Goal: Information Seeking & Learning: Learn about a topic

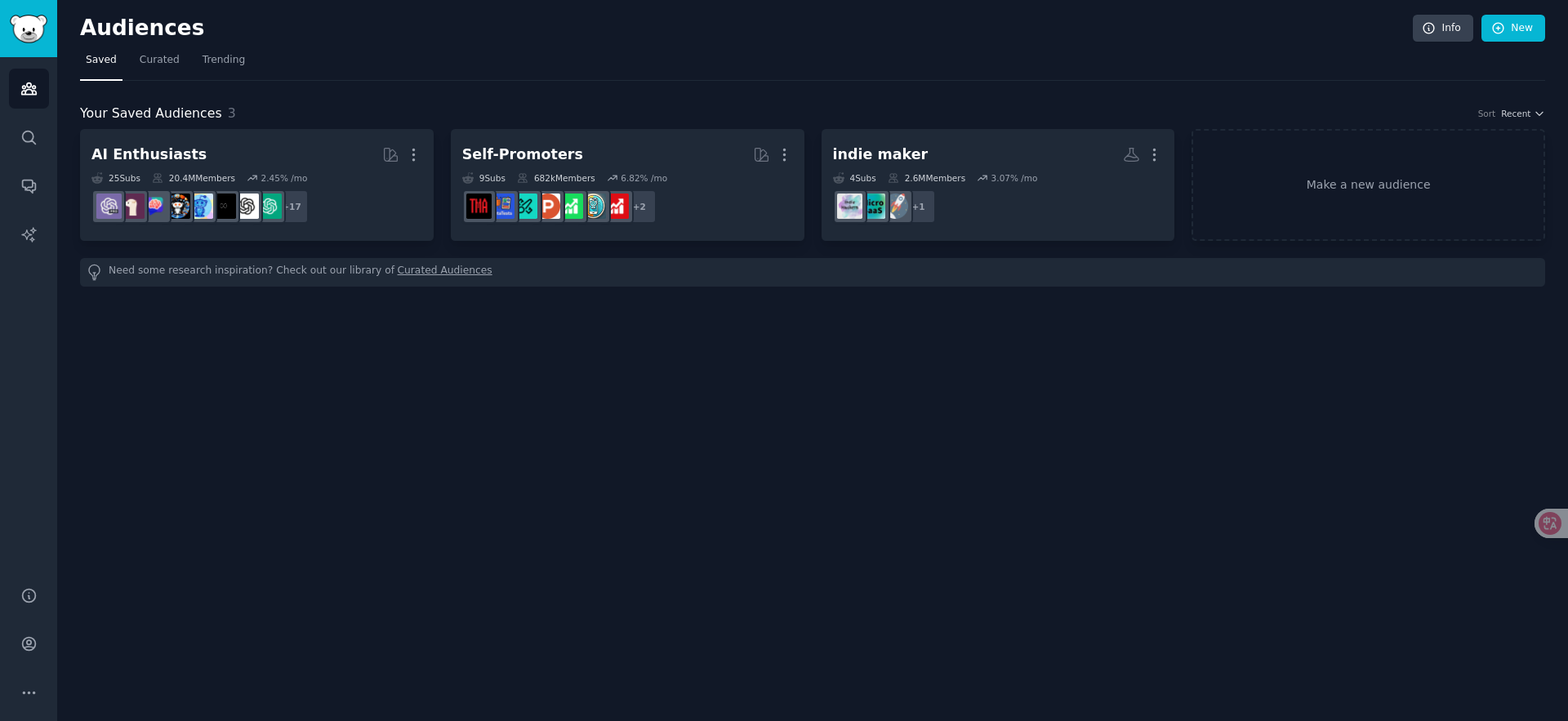
click at [603, 337] on div "Audiences Info New Saved Curated Trending Your Saved Audiences 3 Sort Recent AI…" at bounding box center [812, 360] width 1511 height 721
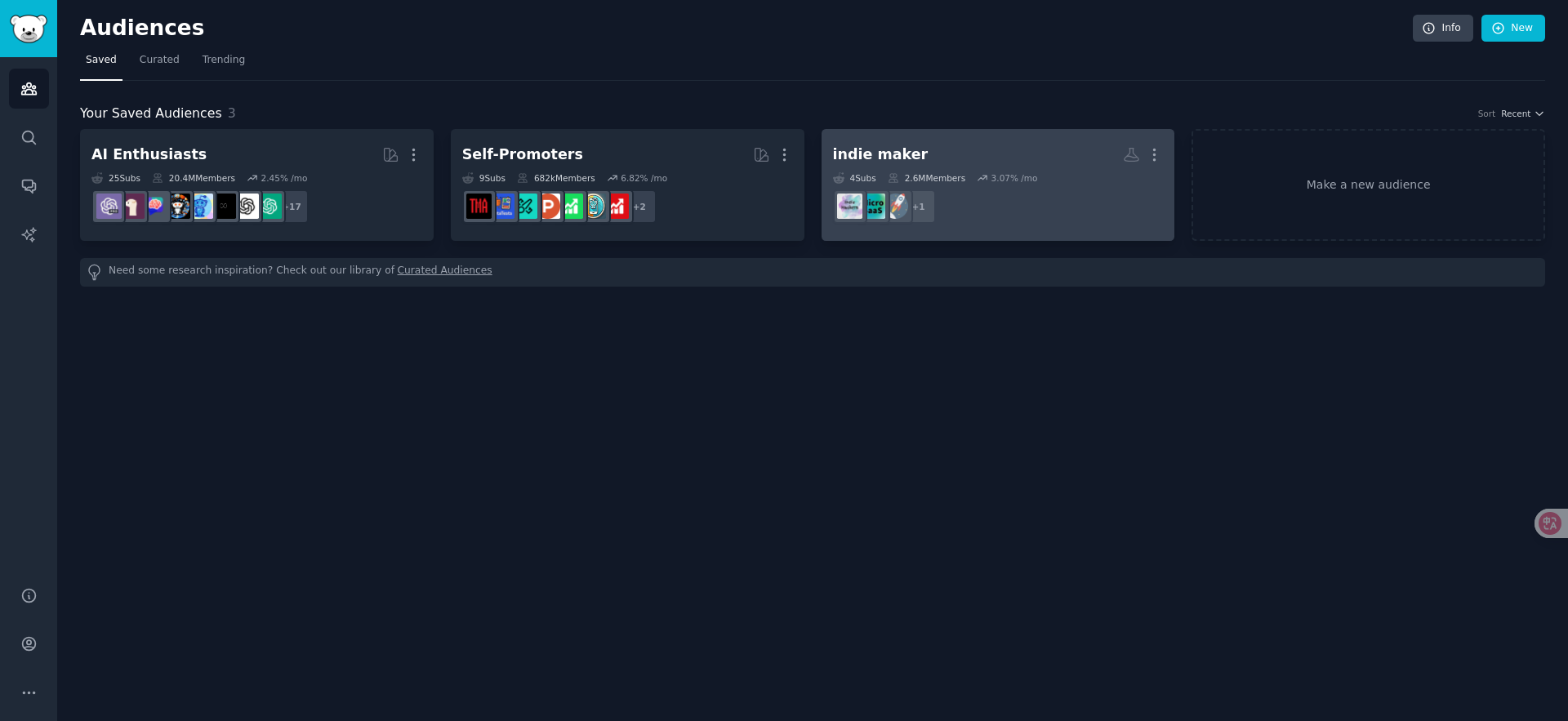
click at [1019, 202] on dd "r/indiehackers + 1" at bounding box center [998, 207] width 331 height 45
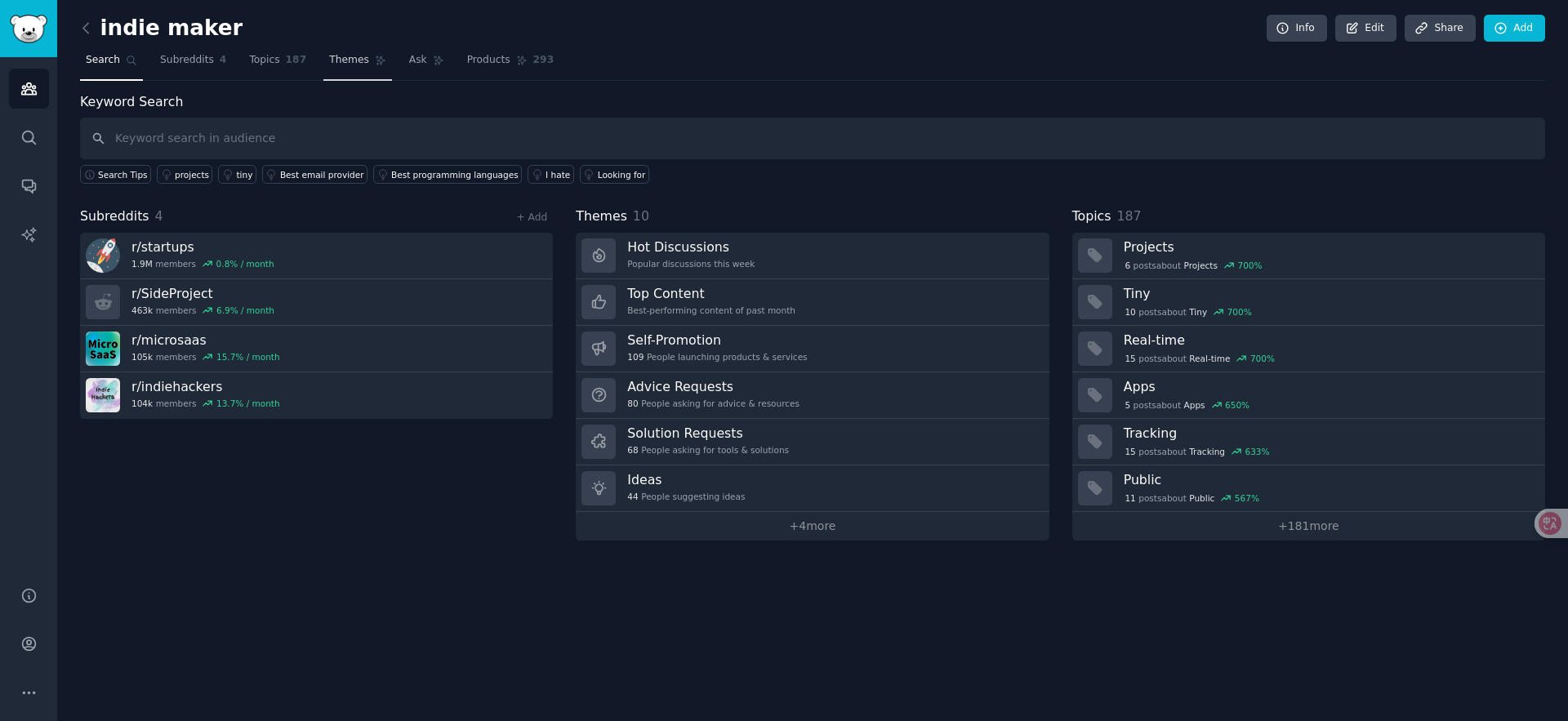
click at [357, 56] on span "Themes" at bounding box center [349, 61] width 40 height 15
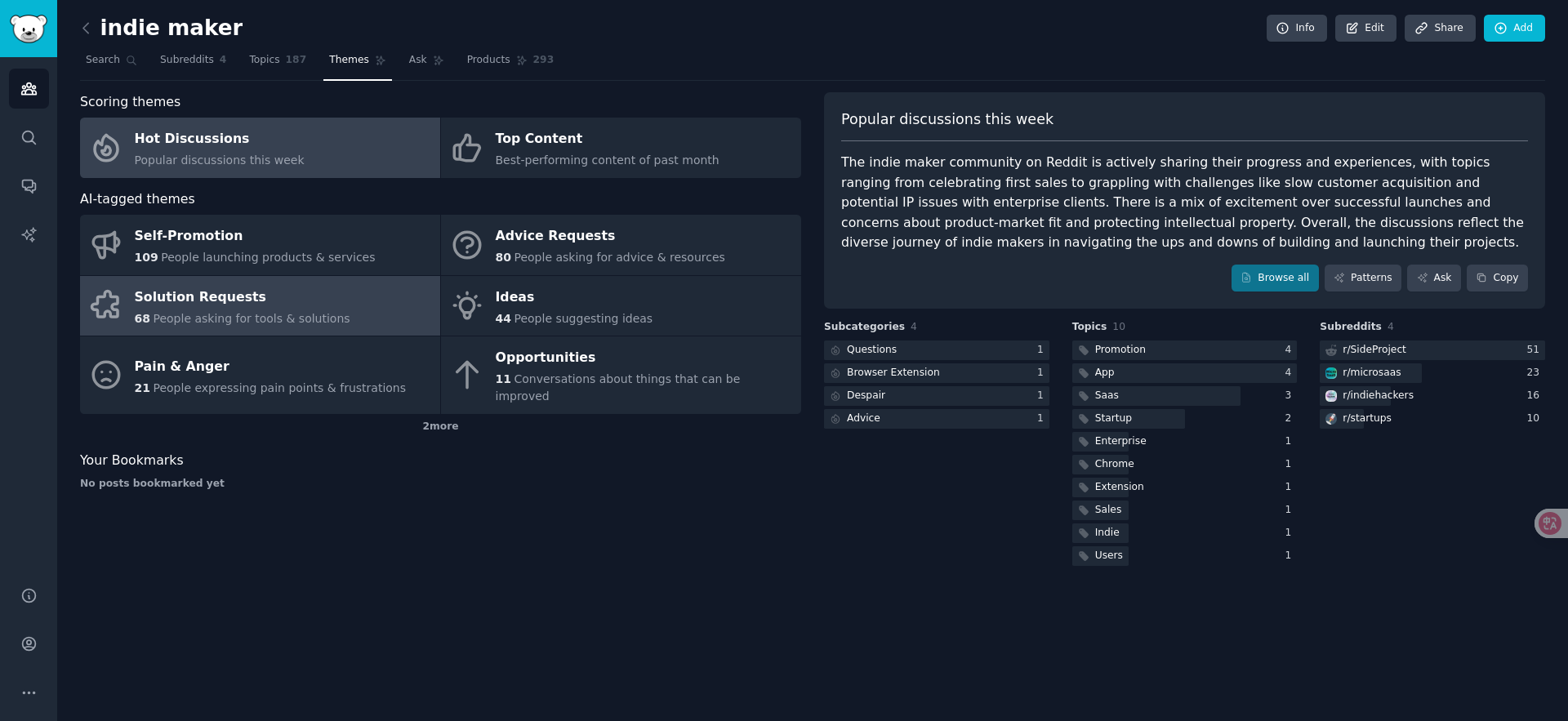
click at [315, 317] on span "People asking for tools & solutions" at bounding box center [251, 318] width 197 height 13
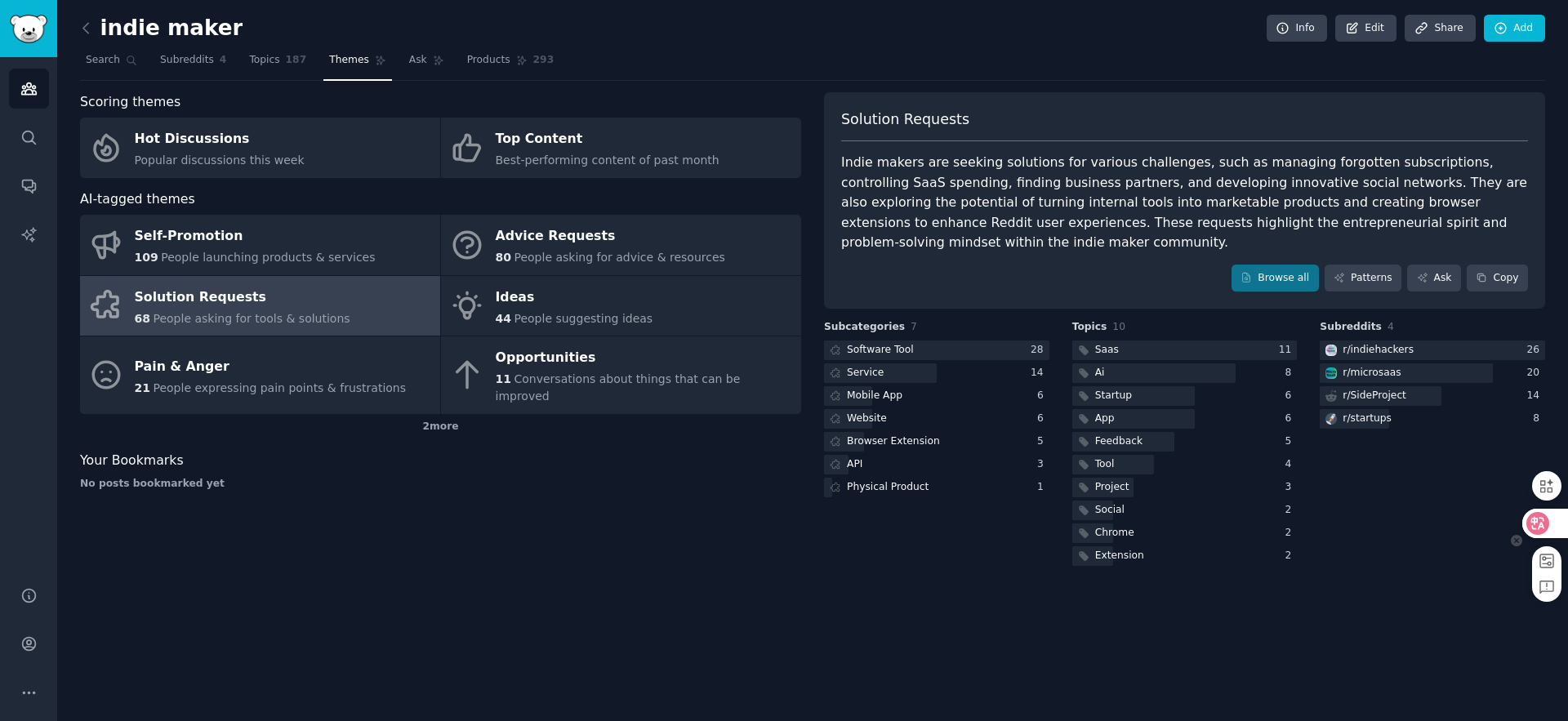
click at [1542, 526] on icon at bounding box center [1539, 524] width 14 height 13
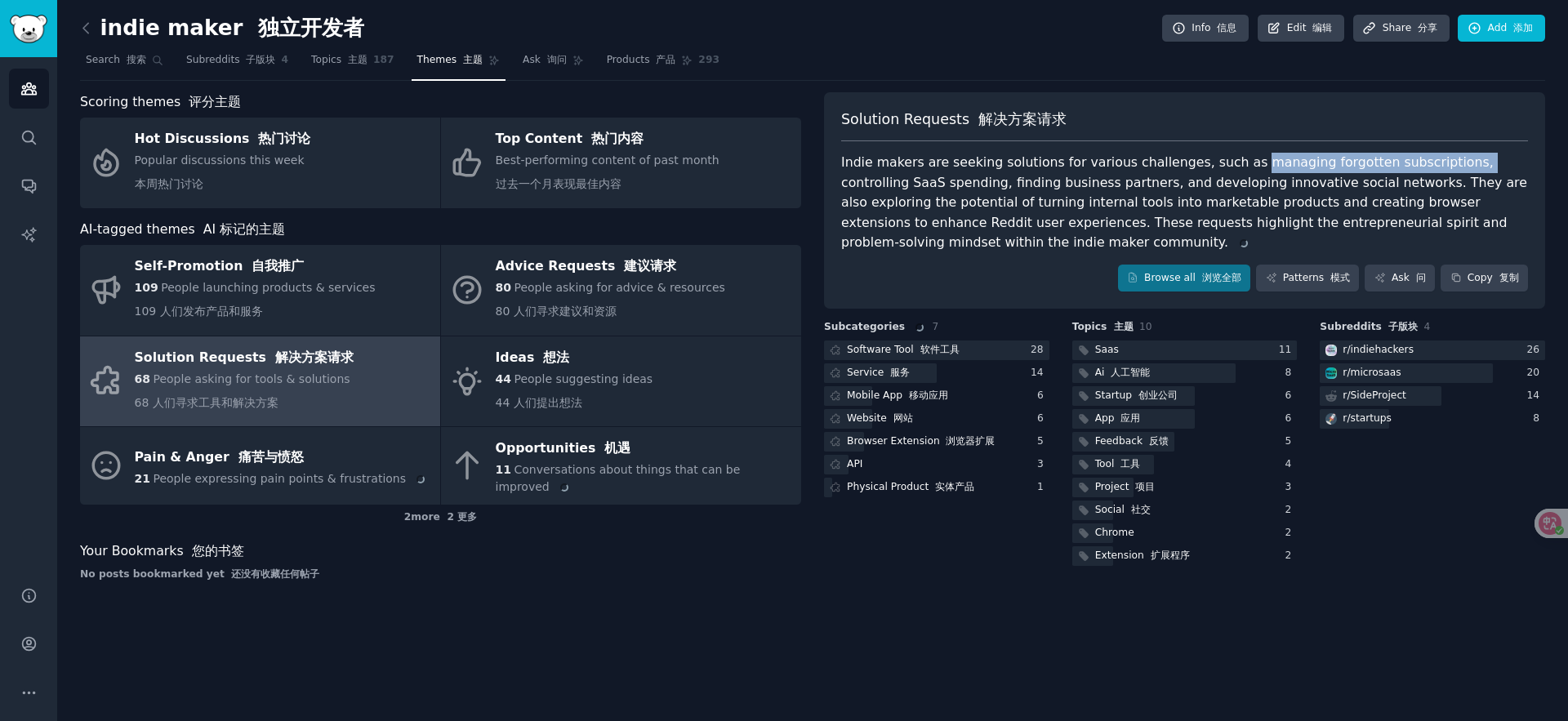
drag, startPoint x: 1229, startPoint y: 161, endPoint x: 1433, endPoint y: 163, distance: 204.0
click at [1433, 163] on div "Indie makers are seeking solutions for various challenges, such as managing for…" at bounding box center [1184, 203] width 687 height 100
click at [1157, 227] on div "Indie makers are seeking solutions for various challenges, such as managing for…" at bounding box center [1184, 203] width 687 height 100
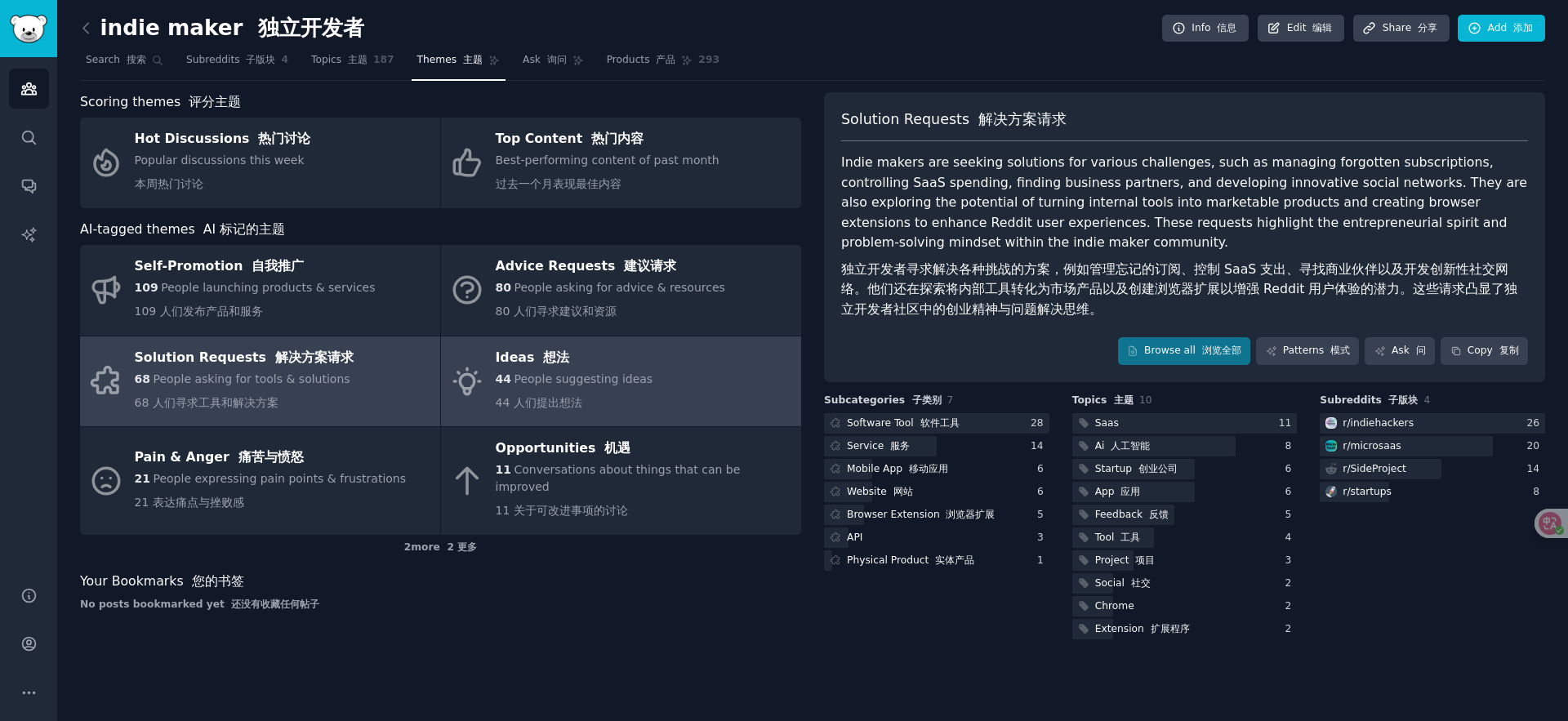
click at [602, 379] on span "People suggesting ideas" at bounding box center [583, 379] width 139 height 13
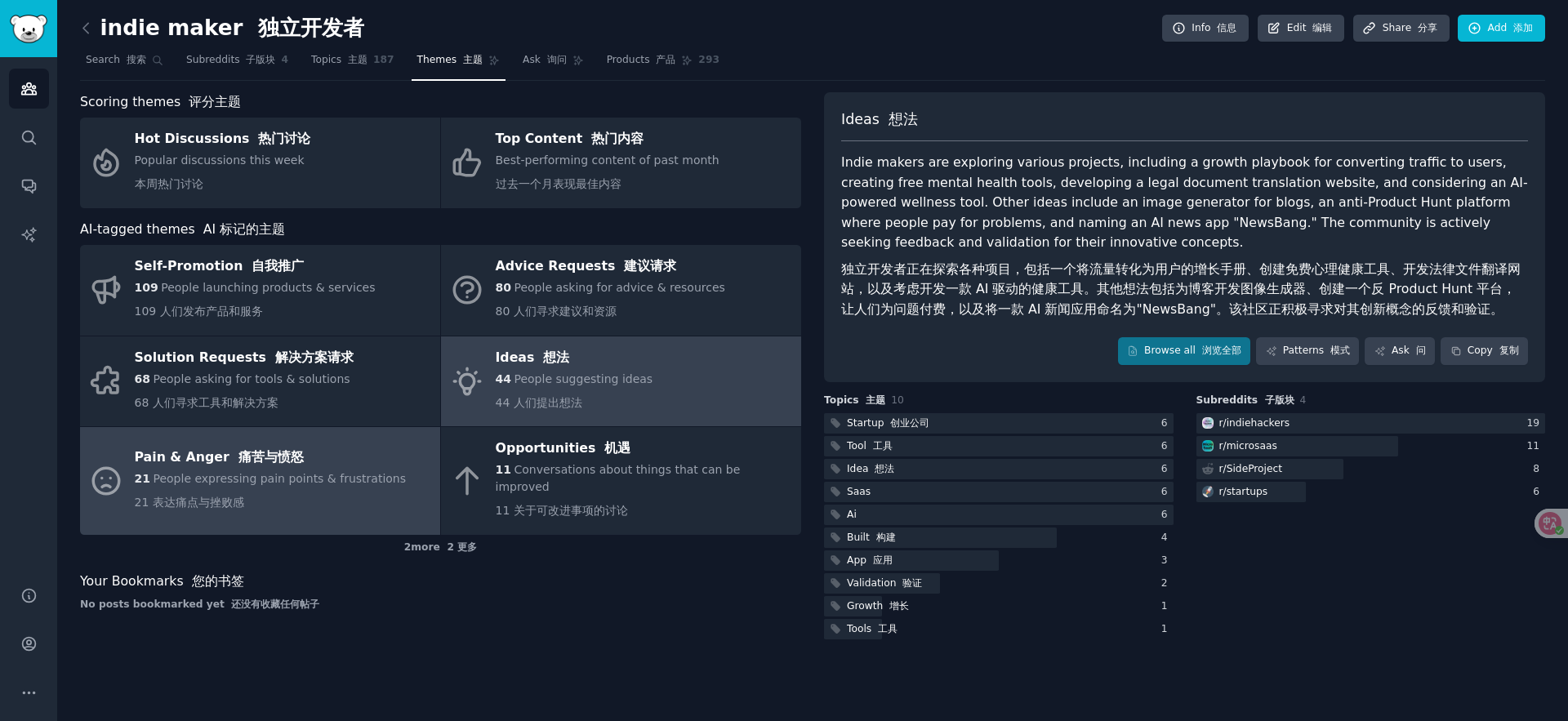
click at [310, 478] on div "21 People expressing pain points & frustrations 21 表达痛点与挫败感" at bounding box center [270, 495] width 272 height 47
